Goal: Information Seeking & Learning: Learn about a topic

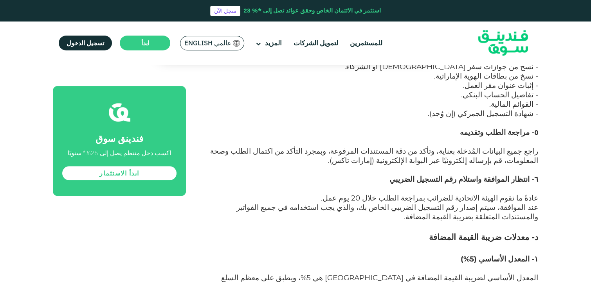
scroll to position [1595, 0]
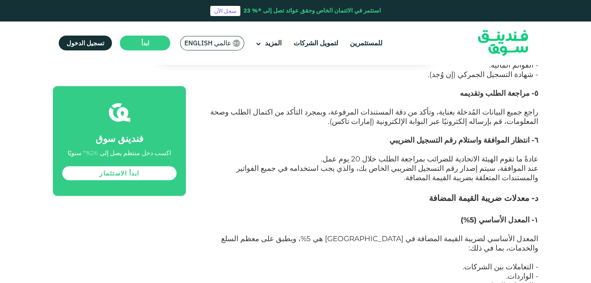
drag, startPoint x: 519, startPoint y: 185, endPoint x: 451, endPoint y: 197, distance: 69.5
drag, startPoint x: 451, startPoint y: 197, endPoint x: 519, endPoint y: 220, distance: 71.8
drag, startPoint x: 510, startPoint y: 208, endPoint x: 403, endPoint y: 241, distance: 112.0
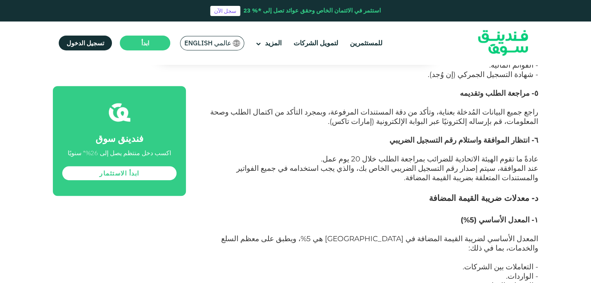
click at [402, 241] on div "أصبحت ضريبة القيمة المضافة جزءًا محوريًا من النظام المالي في الإمارات العربية ا…" at bounding box center [370, 179] width 335 height 2691
drag, startPoint x: 403, startPoint y: 241, endPoint x: 495, endPoint y: 190, distance: 105.1
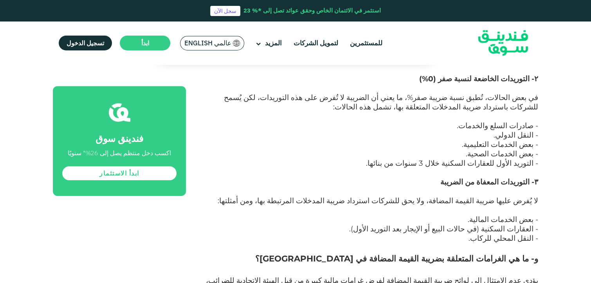
scroll to position [1869, 0]
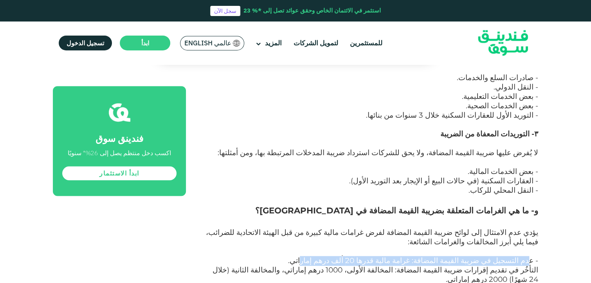
drag, startPoint x: 516, startPoint y: 119, endPoint x: 351, endPoint y: 119, distance: 165.5
click at [351, 256] on span "- عدم التسجيل في ضريبة القيمة المضافة: غرامة مالية قدرها 20 ألف درهم إماراتي." at bounding box center [413, 260] width 250 height 9
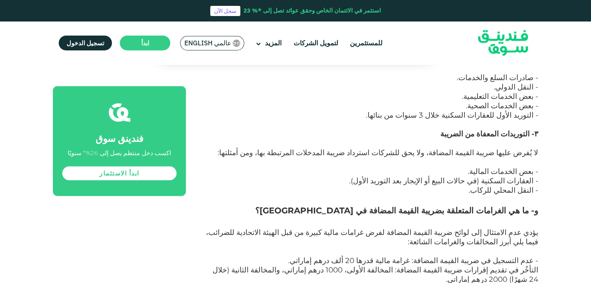
click at [465, 266] on p "التأخُر في تقديم إقرارات ضريبة القيمة المضافة: المخالفة الأولى، 1000 درهم إمارا…" at bounding box center [370, 280] width 335 height 28
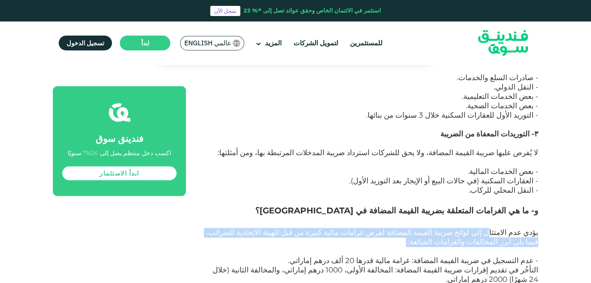
drag, startPoint x: 499, startPoint y: 92, endPoint x: 481, endPoint y: 109, distance: 25.2
click at [481, 228] on p "يؤدي عدم الامتثال إلى لوائح ضريبة القيمة المضافة لفرض غرامات مالية كبيرة من قبل…" at bounding box center [370, 242] width 335 height 28
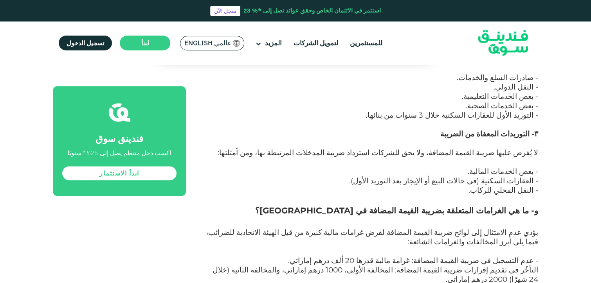
drag, startPoint x: 481, startPoint y: 109, endPoint x: 457, endPoint y: 155, distance: 51.5
drag, startPoint x: 521, startPoint y: 155, endPoint x: 356, endPoint y: 154, distance: 165.1
click at [524, 266] on span "التأخُر في تقديم إقرارات ضريبة القيمة المضافة: المخالفة الأولى، 1000 درهم إمارا…" at bounding box center [375, 275] width 326 height 18
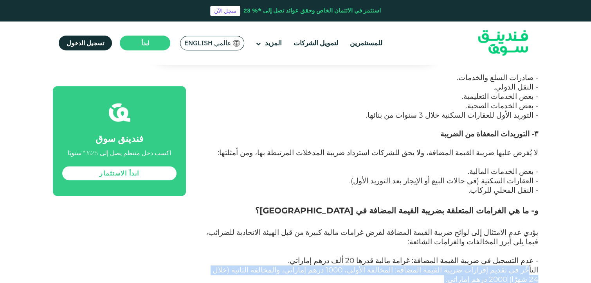
drag, startPoint x: 531, startPoint y: 128, endPoint x: 267, endPoint y: 144, distance: 263.8
click at [267, 266] on p "التأخُر في تقديم إقرارات ضريبة القيمة المضافة: المخالفة الأولى، 1000 درهم إمارا…" at bounding box center [370, 280] width 335 height 28
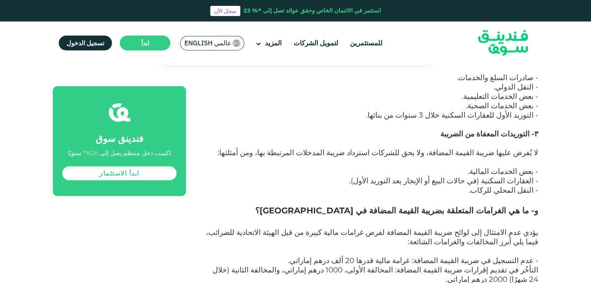
drag, startPoint x: 528, startPoint y: 176, endPoint x: 339, endPoint y: 196, distance: 190.0
drag, startPoint x: 339, startPoint y: 196, endPoint x: 421, endPoint y: 183, distance: 82.5
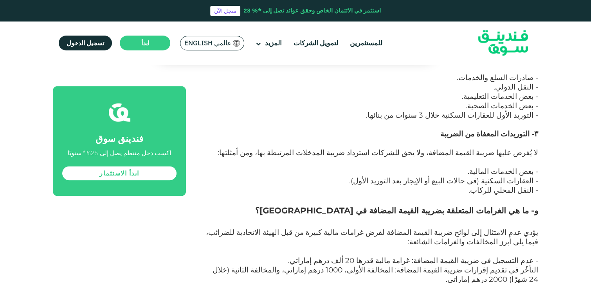
drag, startPoint x: 522, startPoint y: 175, endPoint x: 314, endPoint y: 193, distance: 209.3
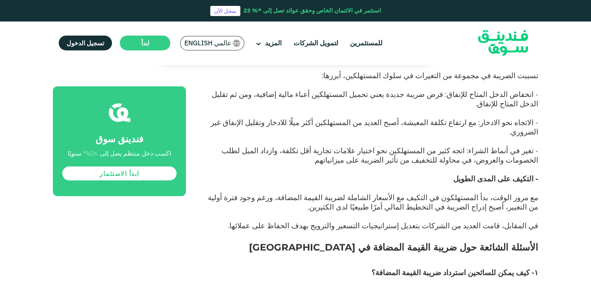
scroll to position [2377, 0]
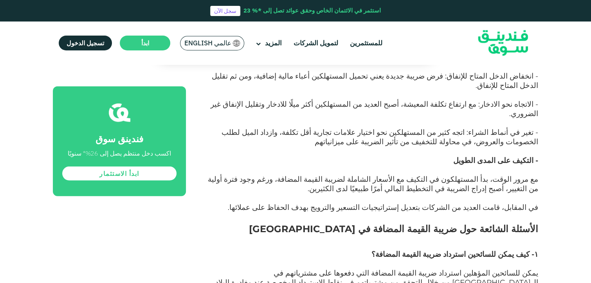
drag, startPoint x: 531, startPoint y: 140, endPoint x: 446, endPoint y: 147, distance: 85.5
drag, startPoint x: 446, startPoint y: 147, endPoint x: 432, endPoint y: 161, distance: 19.6
drag, startPoint x: 398, startPoint y: 143, endPoint x: 434, endPoint y: 200, distance: 67.5
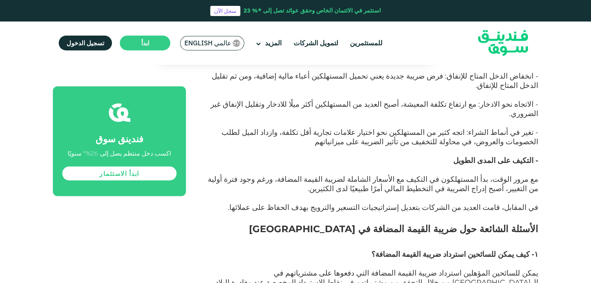
drag, startPoint x: 434, startPoint y: 200, endPoint x: 382, endPoint y: 205, distance: 52.3
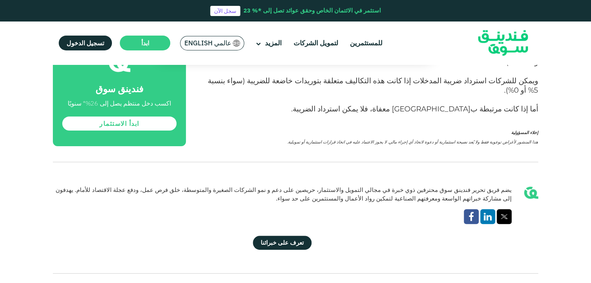
scroll to position [3003, 0]
